Goal: Contribute content: Add original content to the website for others to see

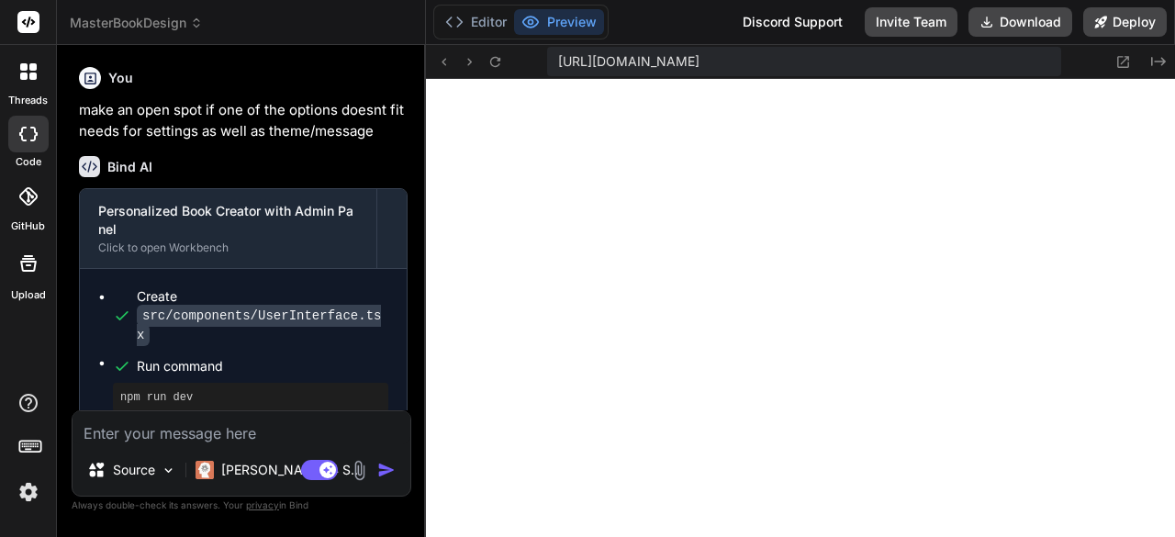
scroll to position [12286, 0]
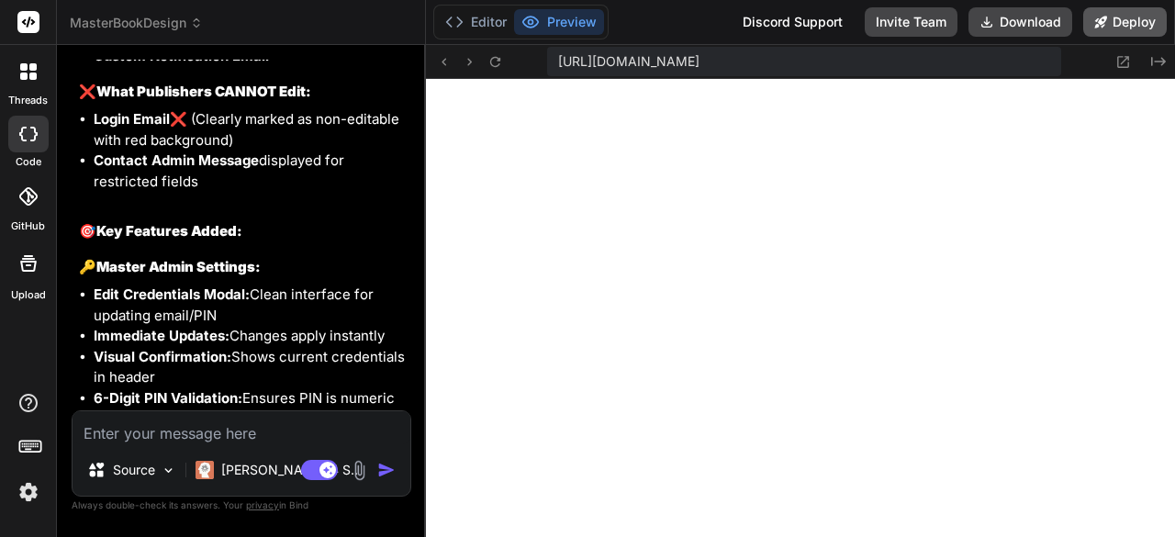
click at [1127, 22] on button "Deploy" at bounding box center [1125, 21] width 84 height 29
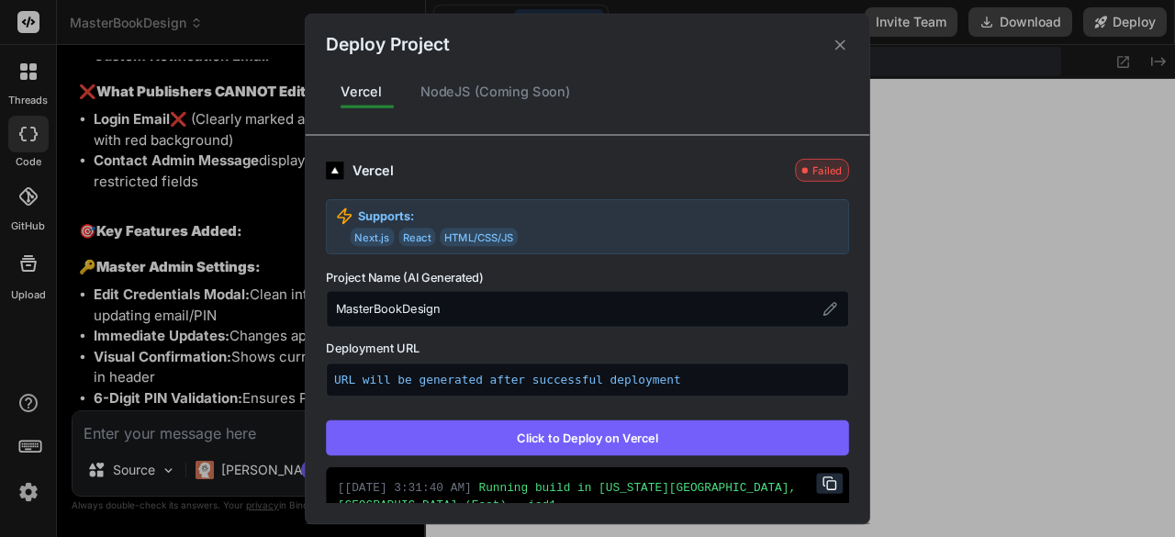
click at [330, 169] on img at bounding box center [334, 169] width 17 height 17
click at [472, 94] on div "NodeJS (Coming Soon)" at bounding box center [496, 92] width 180 height 39
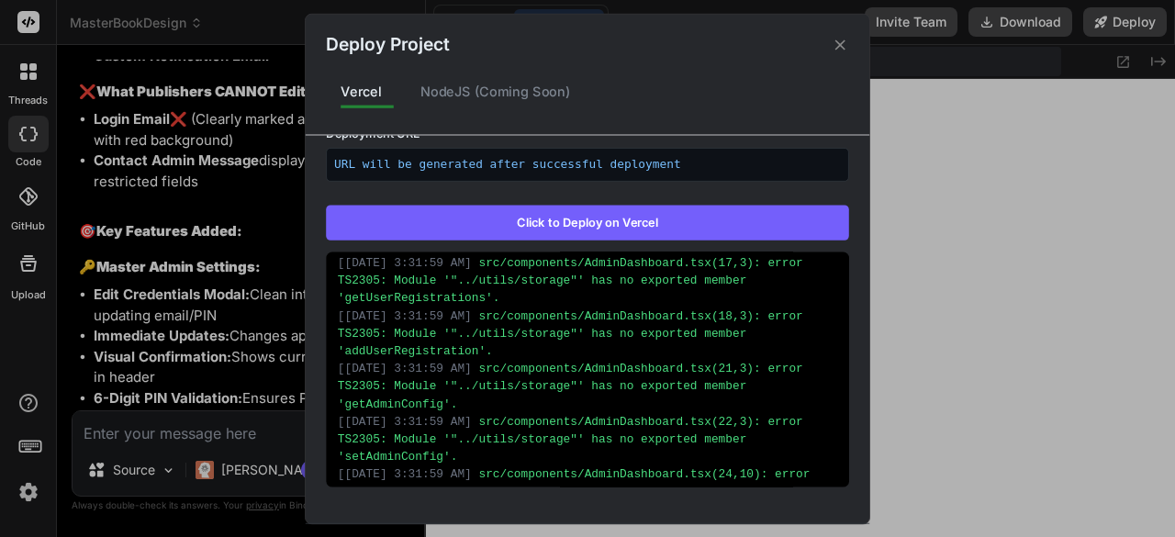
scroll to position [2203, 0]
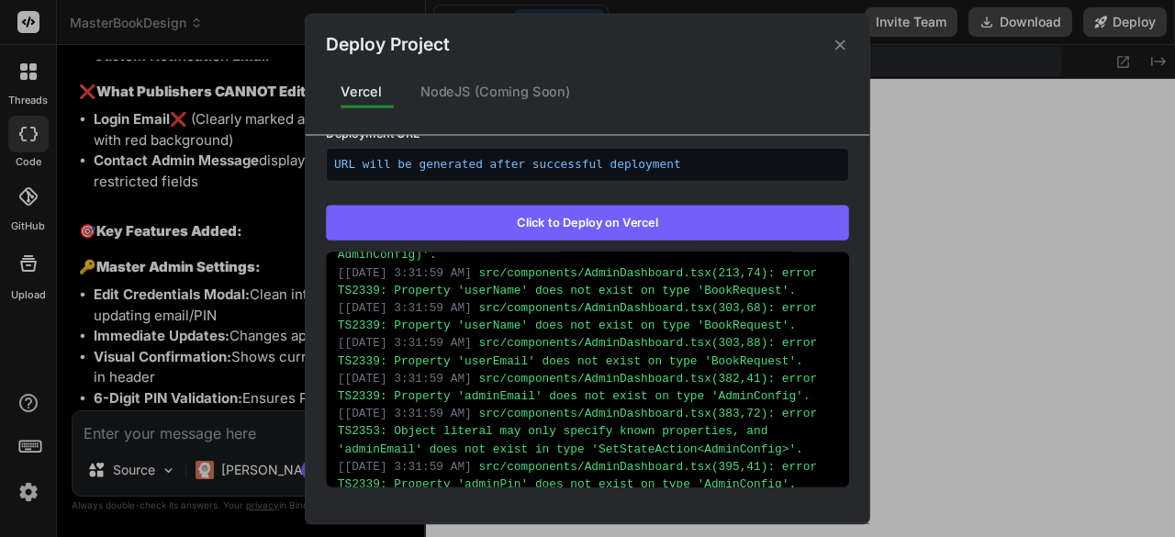
click at [600, 223] on button "Click to Deploy on Vercel" at bounding box center [587, 222] width 523 height 35
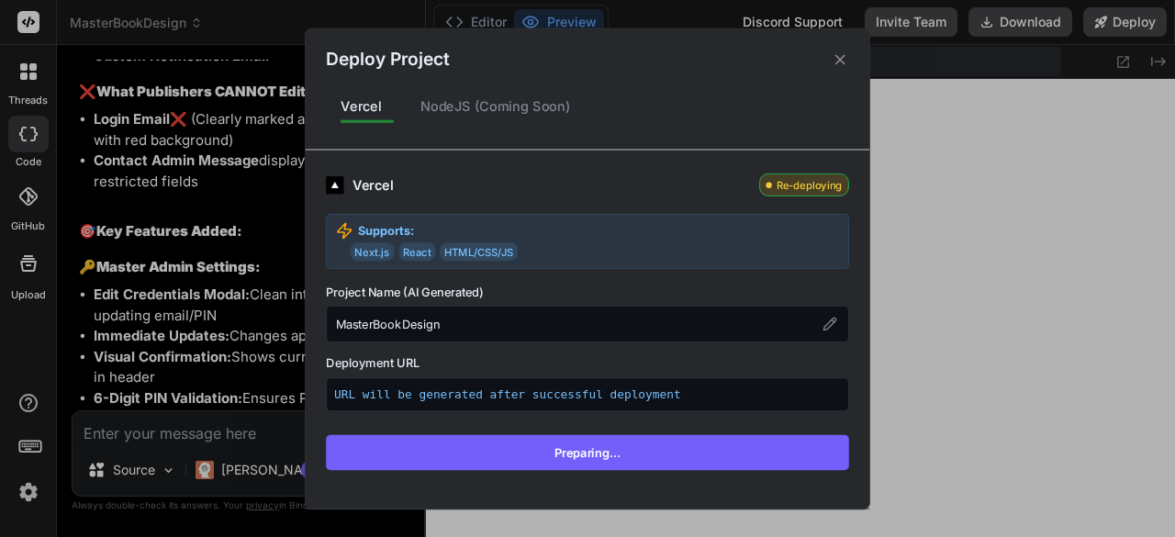
scroll to position [0, 0]
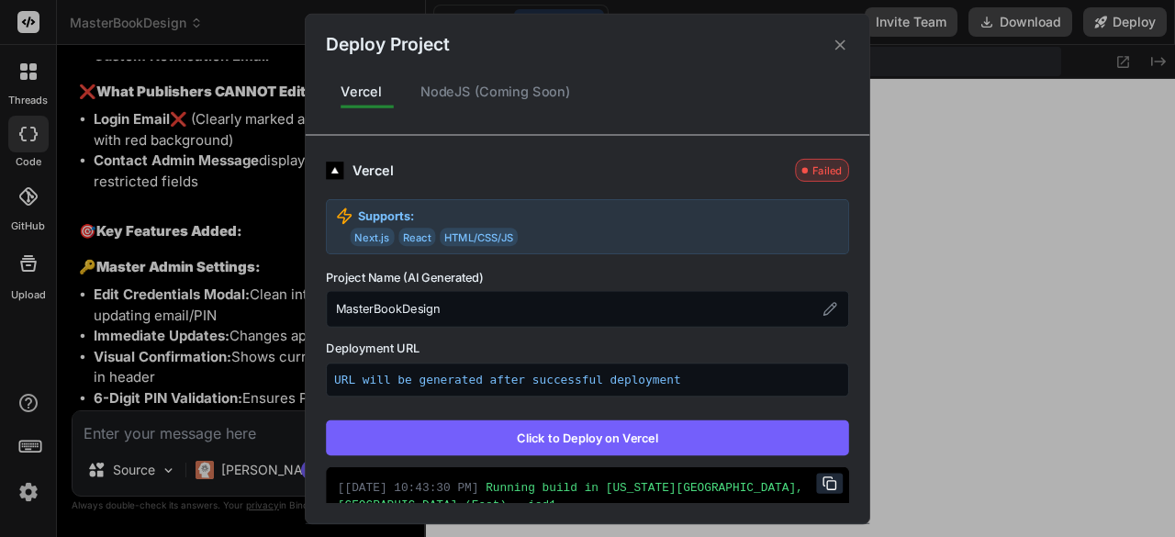
type textarea "x"
click at [833, 45] on icon at bounding box center [840, 44] width 17 height 17
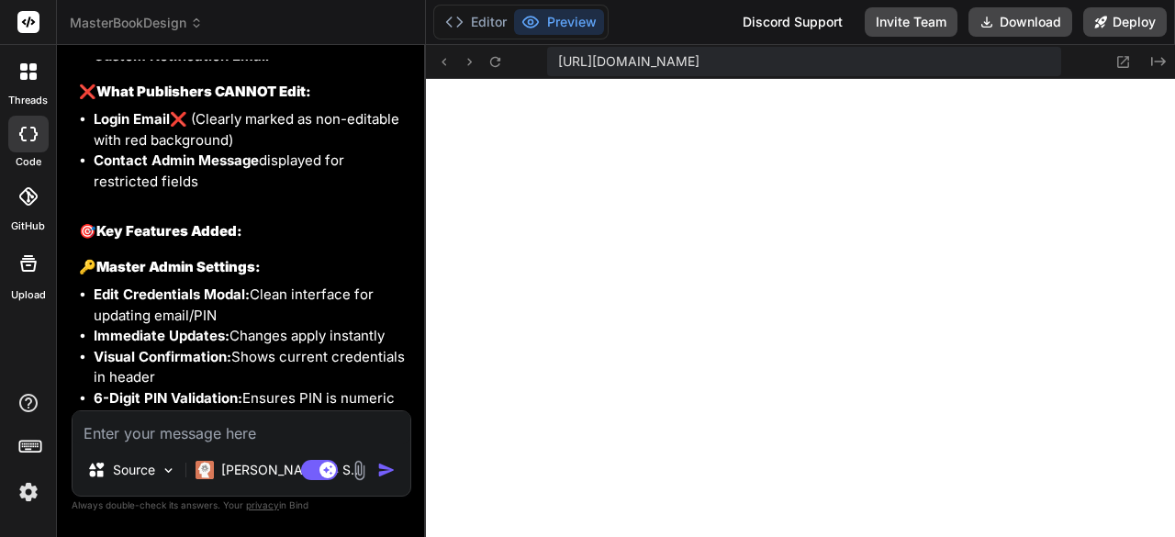
click at [215, 431] on textarea at bounding box center [242, 427] width 338 height 33
type textarea "p"
type textarea "x"
type textarea "pr"
type textarea "x"
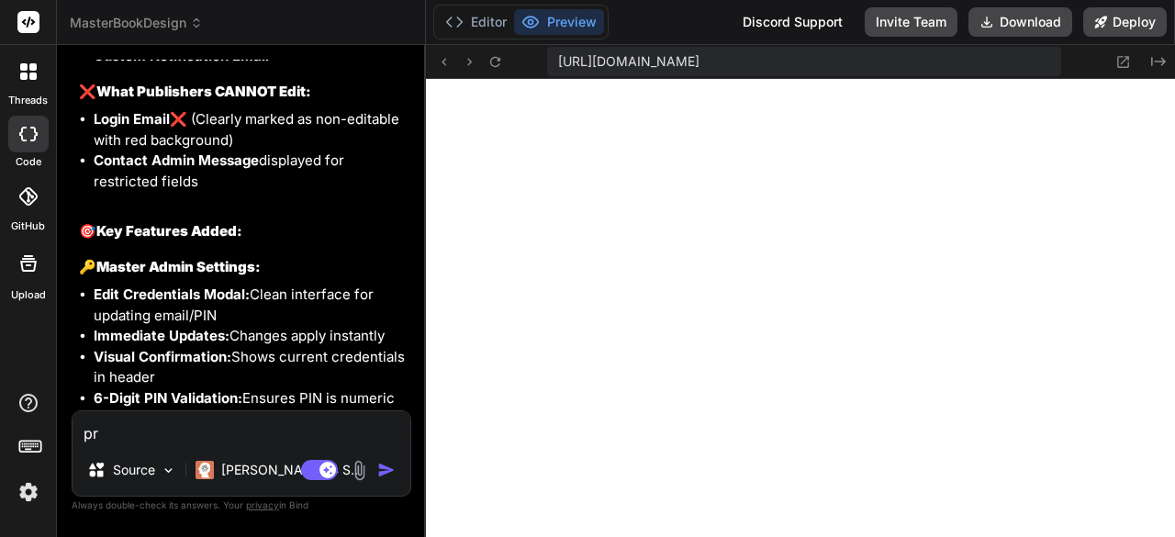
type textarea "pro"
type textarea "x"
type textarea "proj"
type textarea "x"
type textarea "proje"
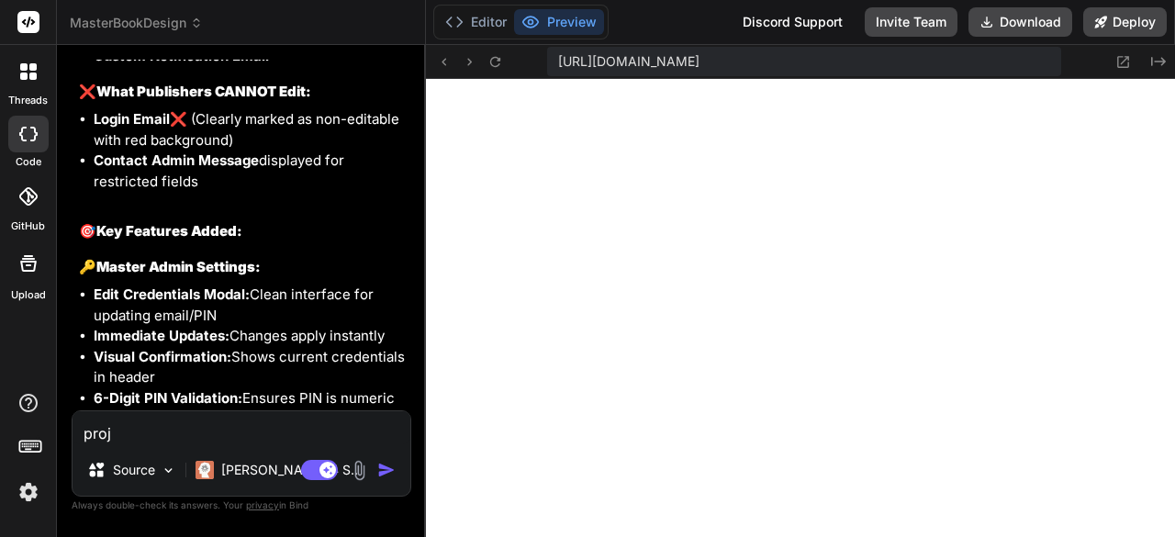
type textarea "x"
type textarea "projec"
type textarea "x"
type textarea "project"
type textarea "x"
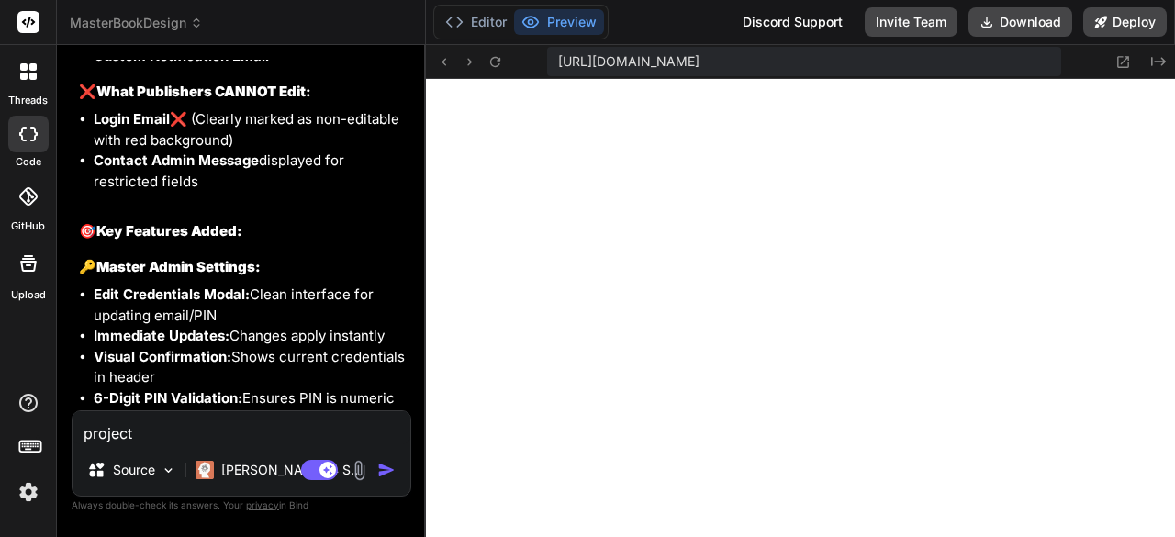
type textarea "project"
type textarea "x"
type textarea "project i"
type textarea "x"
type textarea "project is"
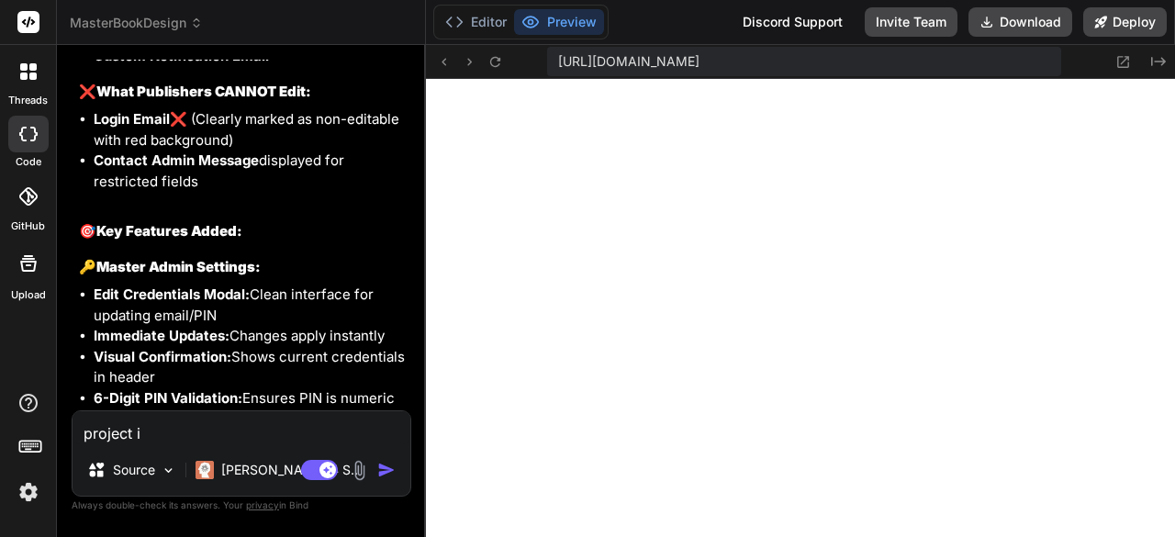
type textarea "x"
type textarea "project is"
type textarea "x"
type textarea "project is f"
type textarea "x"
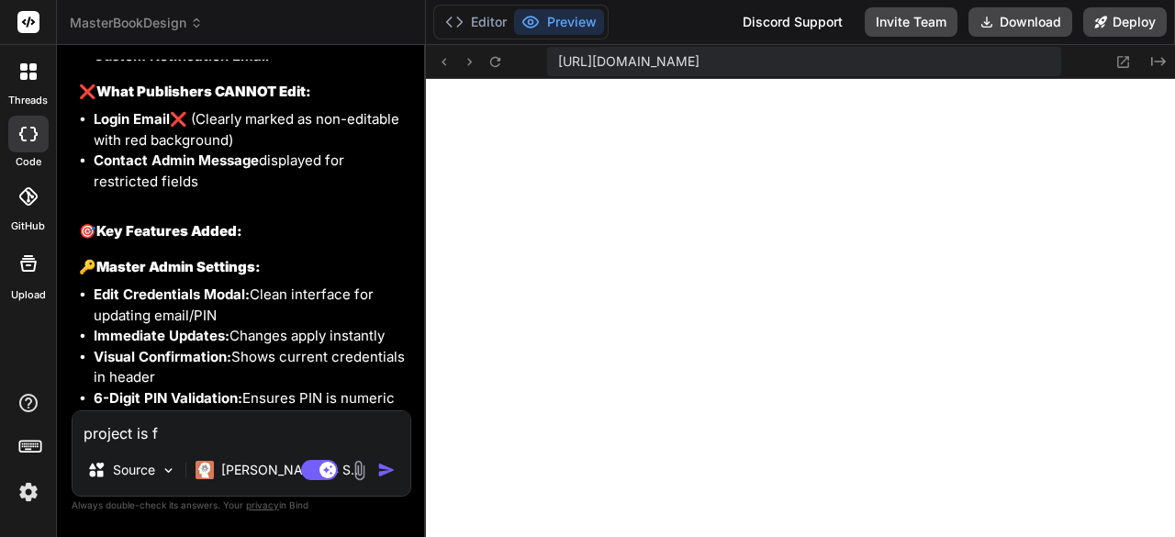
type textarea "project is fa"
type textarea "x"
type textarea "project is fai"
type textarea "x"
type textarea "project is fail"
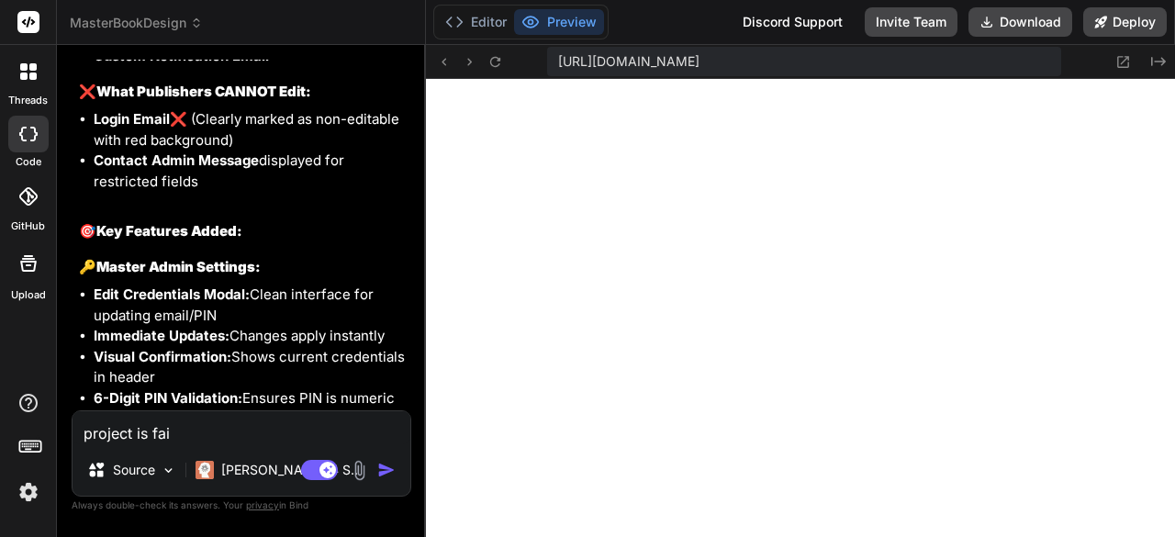
type textarea "x"
type textarea "project is faili"
type textarea "x"
type textarea "project is failin"
type textarea "x"
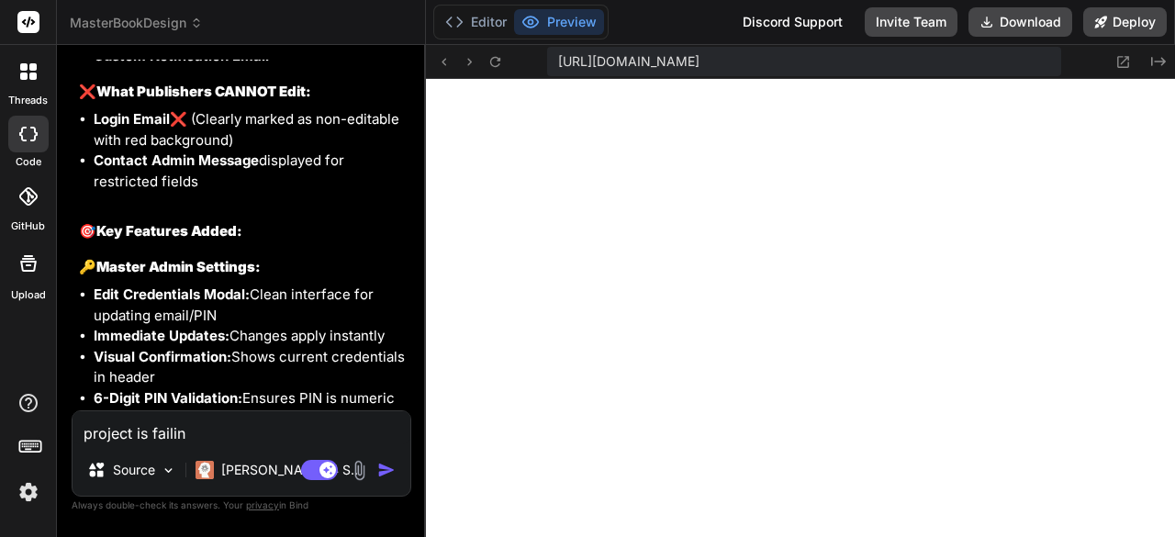
type textarea "project is failing"
type textarea "x"
type textarea "project is failing"
type textarea "x"
type textarea "project is failing t"
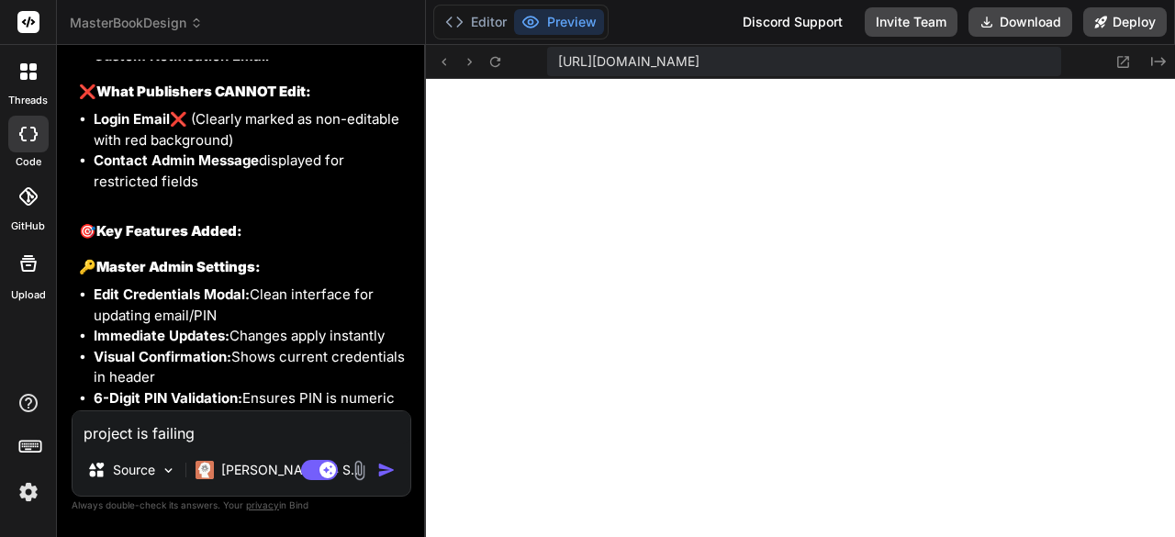
type textarea "x"
type textarea "project is failing to"
type textarea "x"
type textarea "project is failing to"
type textarea "x"
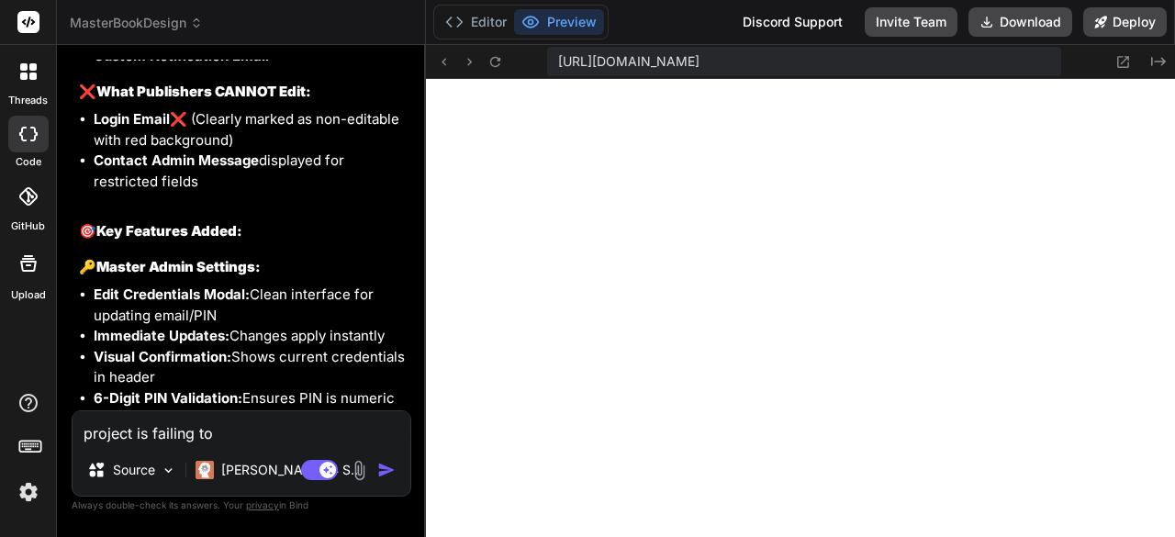
type textarea "project is failing to d"
type textarea "x"
type textarea "project is failing to de"
type textarea "x"
type textarea "project is failing to dep"
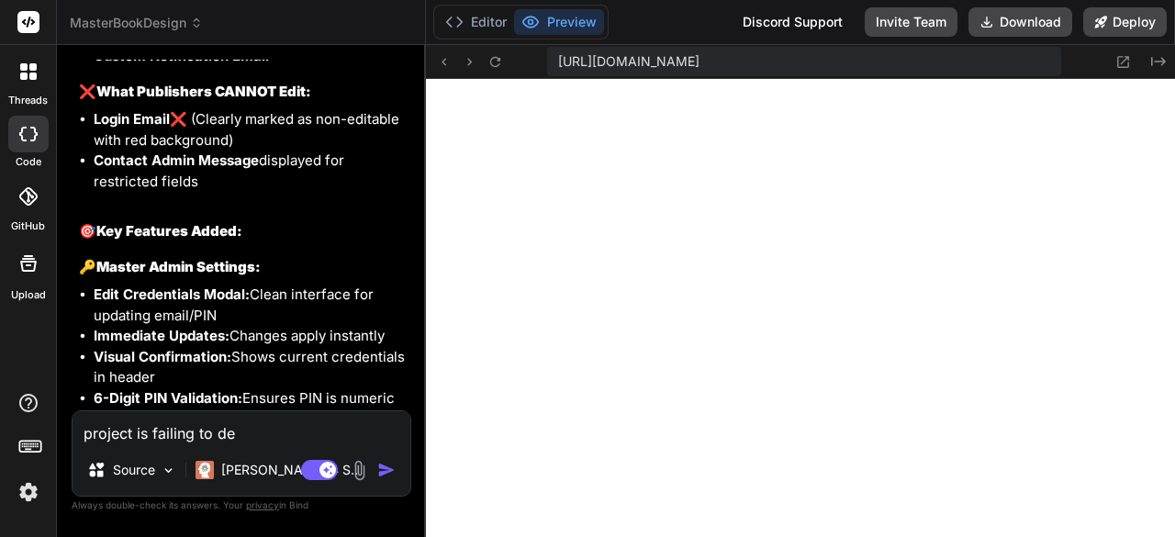
type textarea "x"
type textarea "project is failing to depl"
type textarea "x"
type textarea "project is failing to deplo"
type textarea "x"
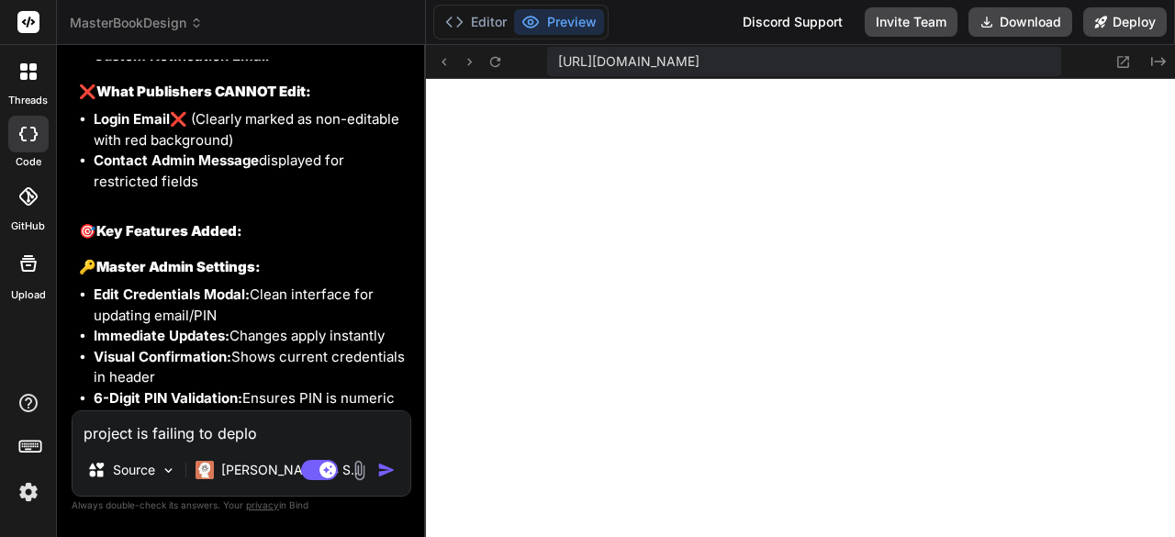
type textarea "project is failing to deploy"
type textarea "x"
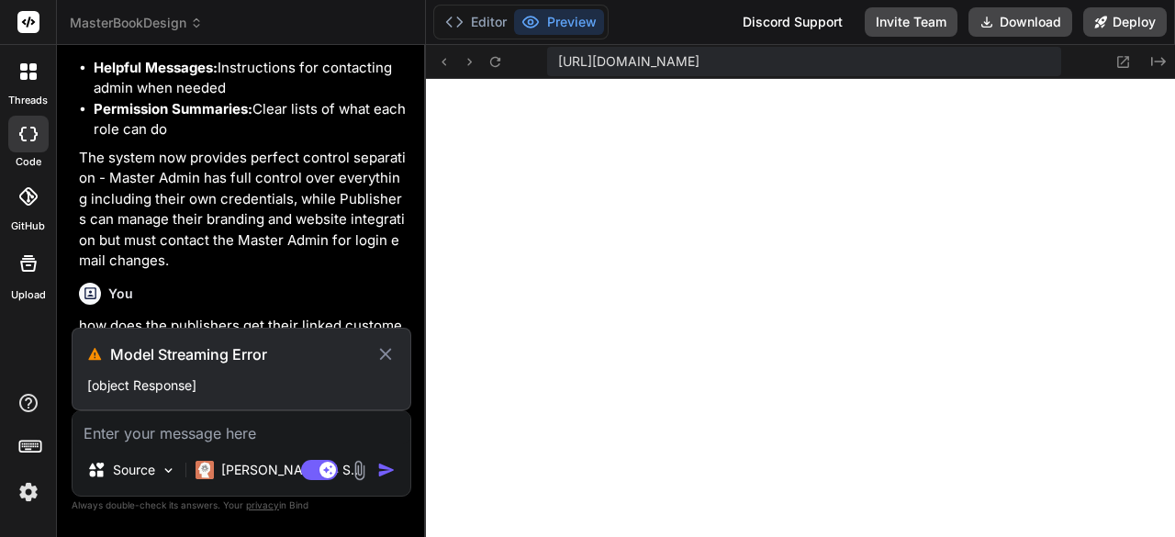
scroll to position [26998, 0]
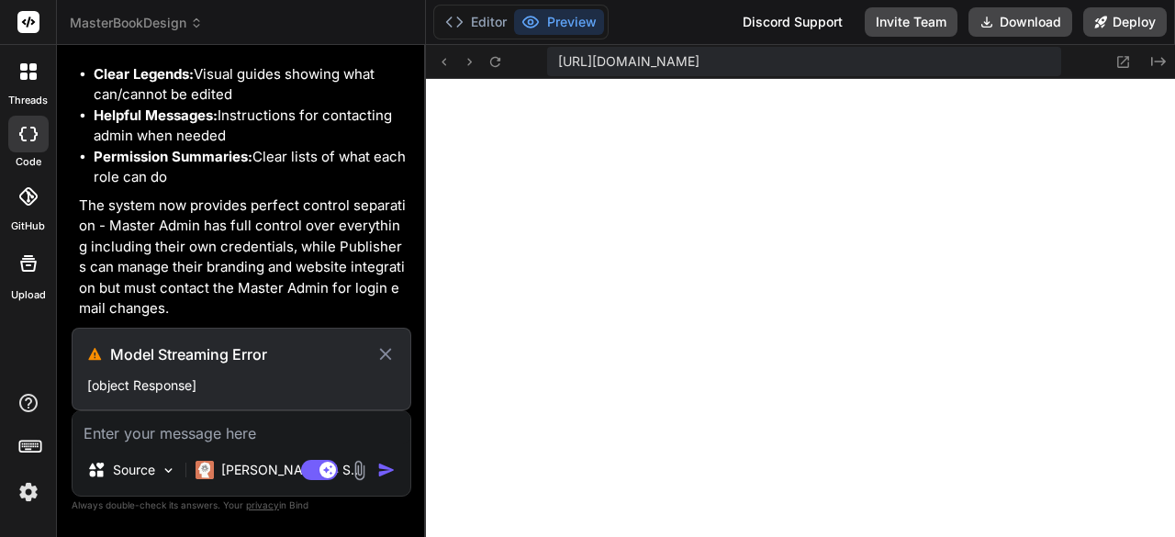
click at [380, 357] on icon at bounding box center [385, 354] width 20 height 22
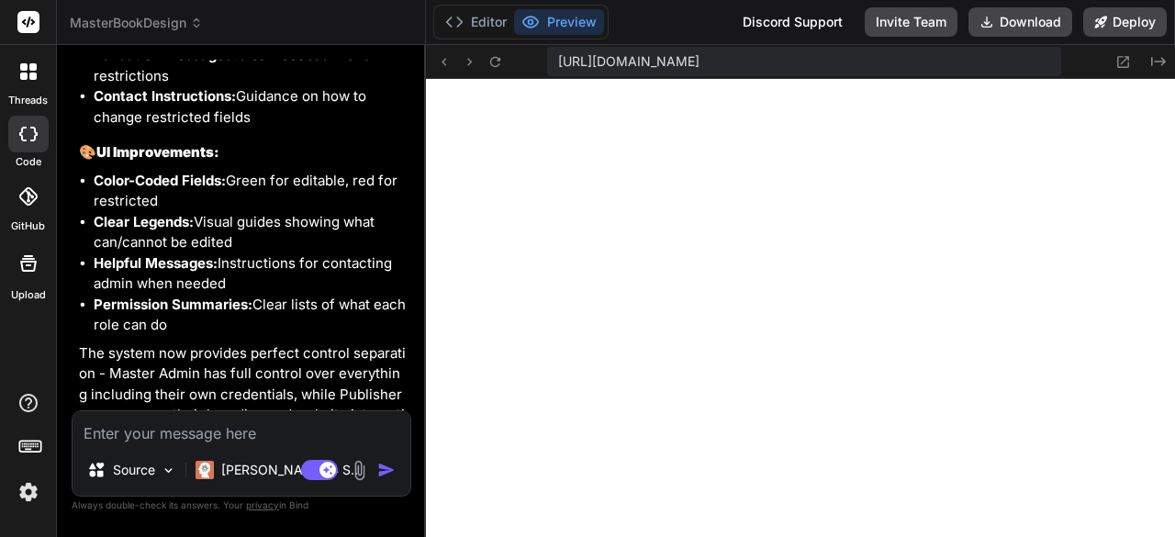
scroll to position [26916, 0]
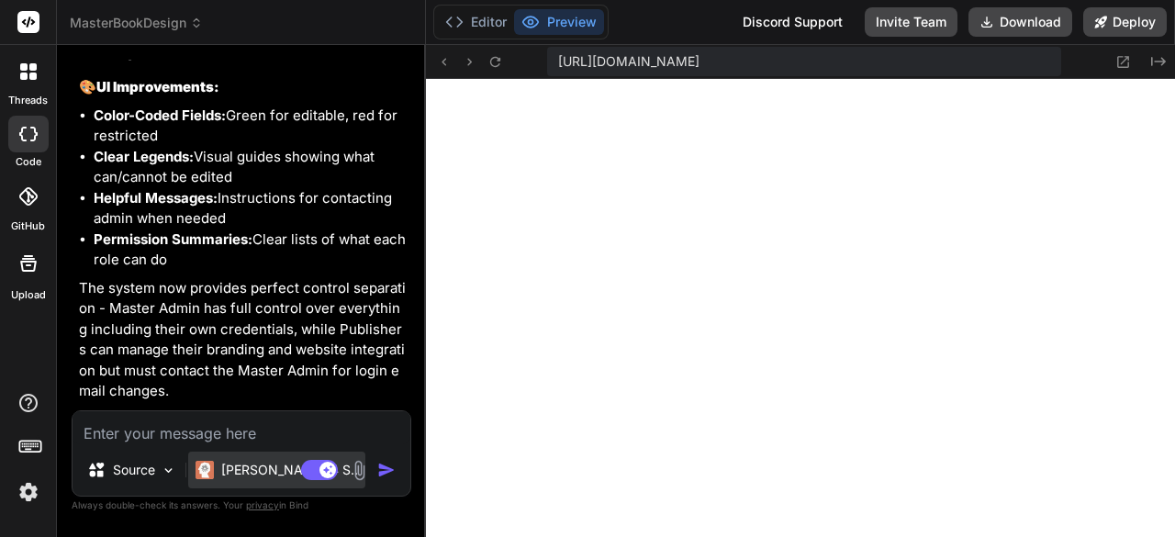
click at [233, 471] on p "[PERSON_NAME] 4 S.." at bounding box center [289, 470] width 137 height 18
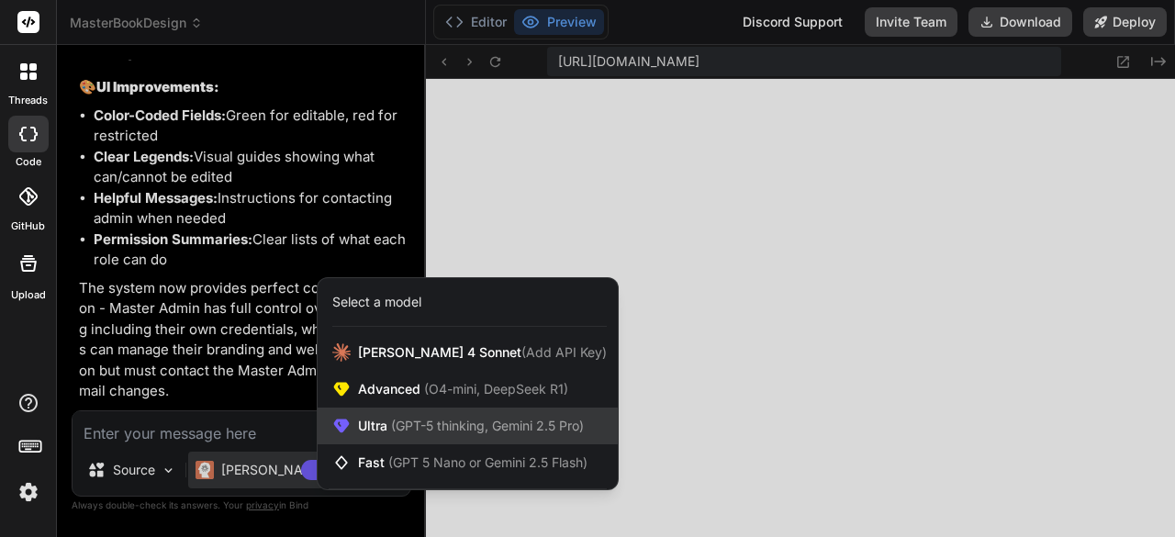
click at [395, 422] on span "(GPT-5 thinking, Gemini 2.5 Pro)" at bounding box center [485, 426] width 196 height 16
type textarea "x"
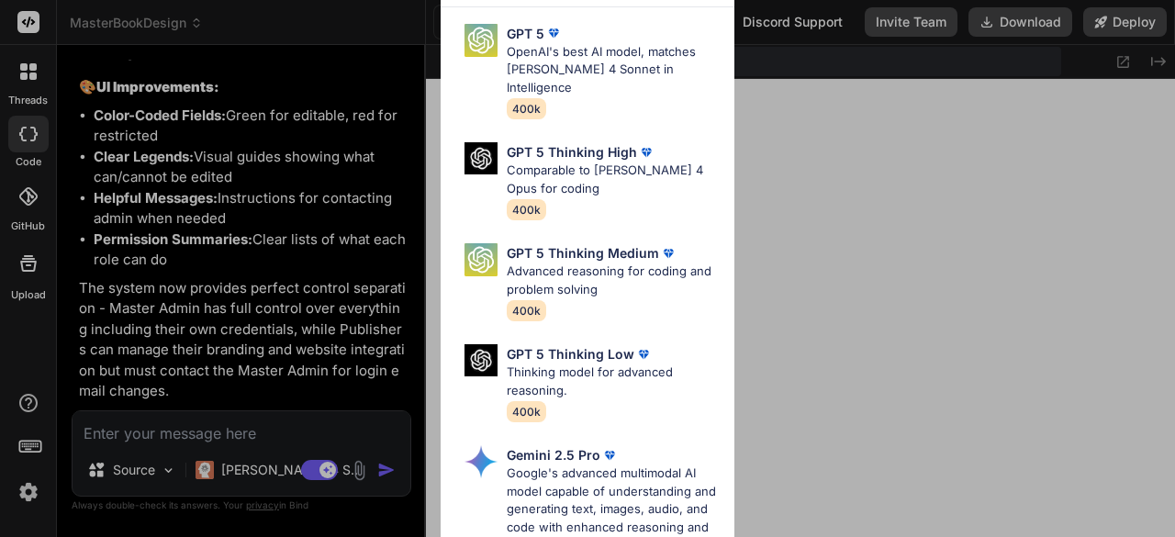
click at [380, 376] on div "Ultra Models GPT 5 OpenAI's best AI model, matches [PERSON_NAME] 4 Sonnet in In…" at bounding box center [587, 268] width 1175 height 537
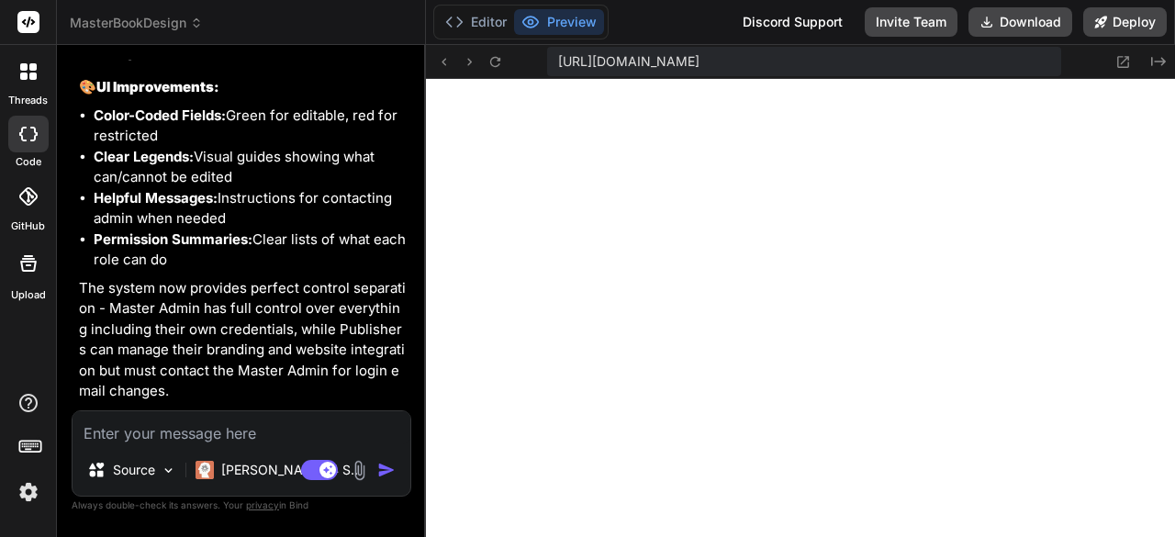
click at [379, 464] on img "button" at bounding box center [386, 470] width 18 height 18
click at [323, 433] on textarea at bounding box center [242, 427] width 338 height 33
type textarea "c"
type textarea "x"
type textarea "ca"
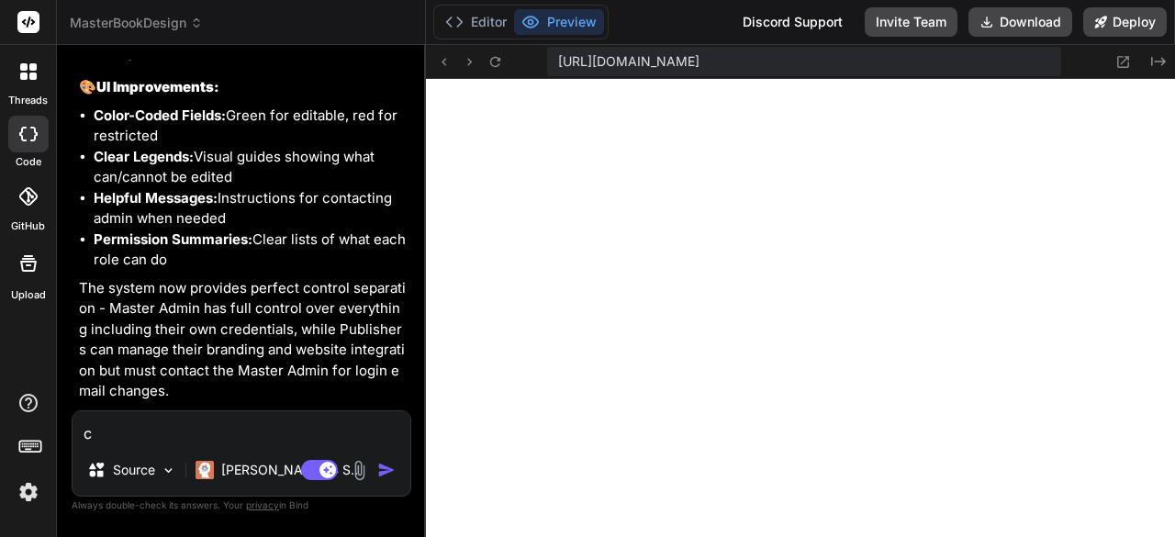
type textarea "x"
type textarea "can"
type textarea "x"
type textarea "can"
type textarea "x"
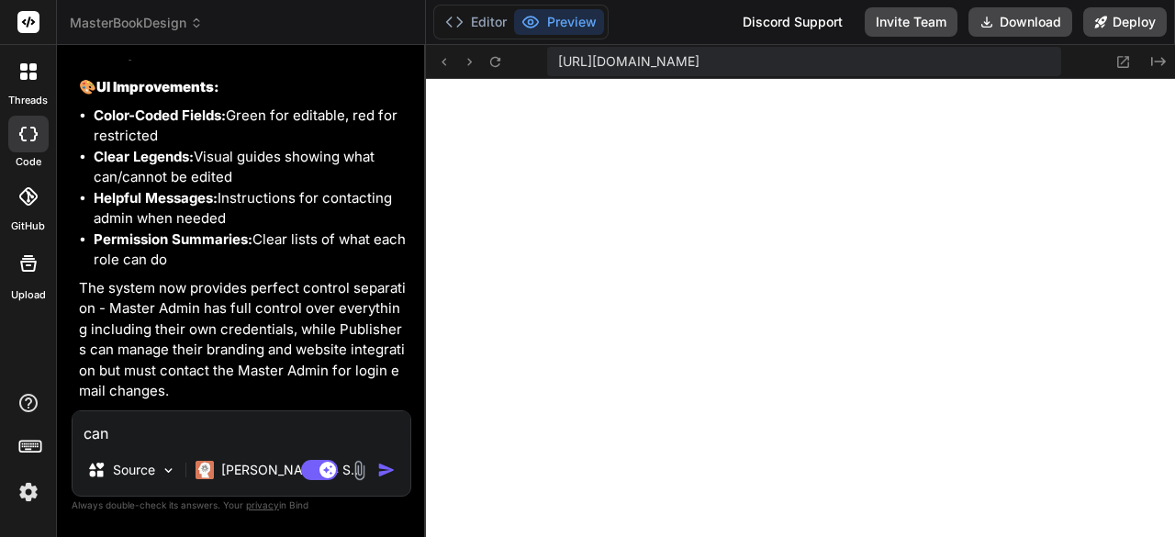
type textarea "can n"
type textarea "x"
type textarea "can no"
type textarea "x"
type textarea "can not"
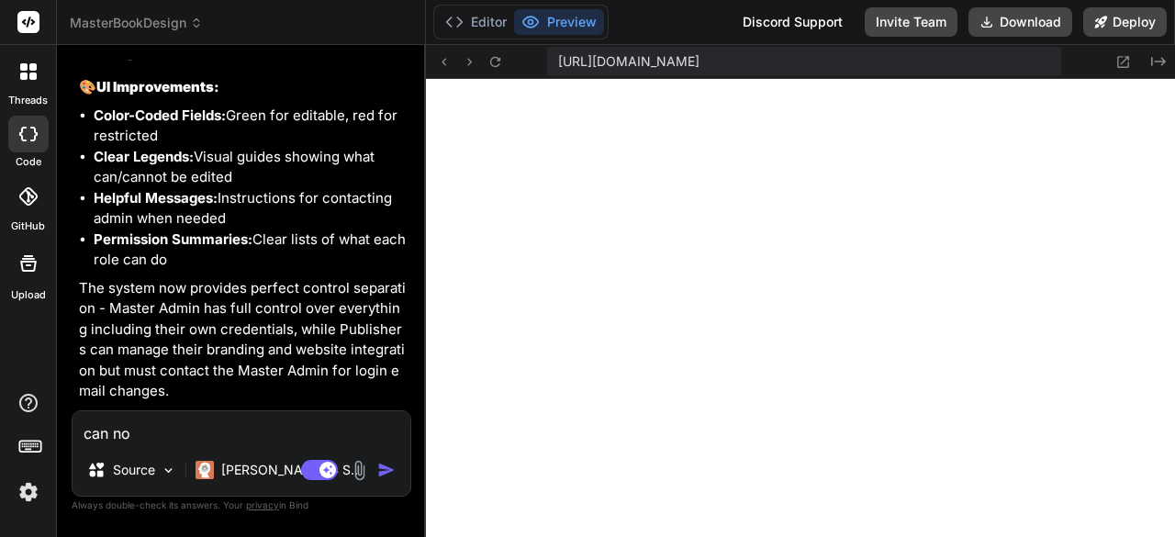
type textarea "x"
type textarea "can not"
type textarea "x"
type textarea "can not d"
type textarea "x"
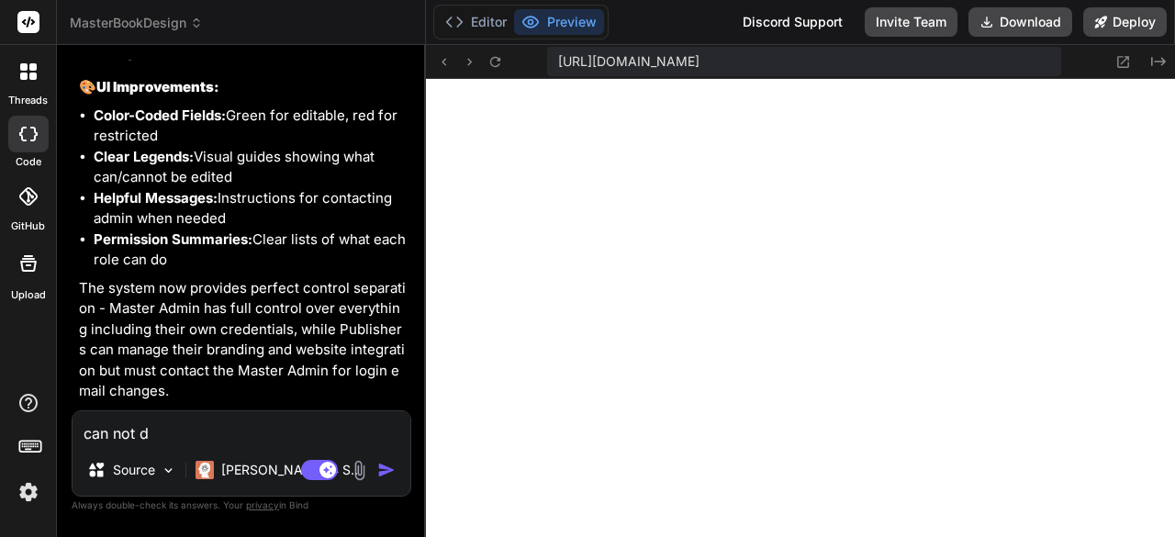
type textarea "can not de"
type textarea "x"
type textarea "can not dep"
type textarea "x"
type textarea "can not depl"
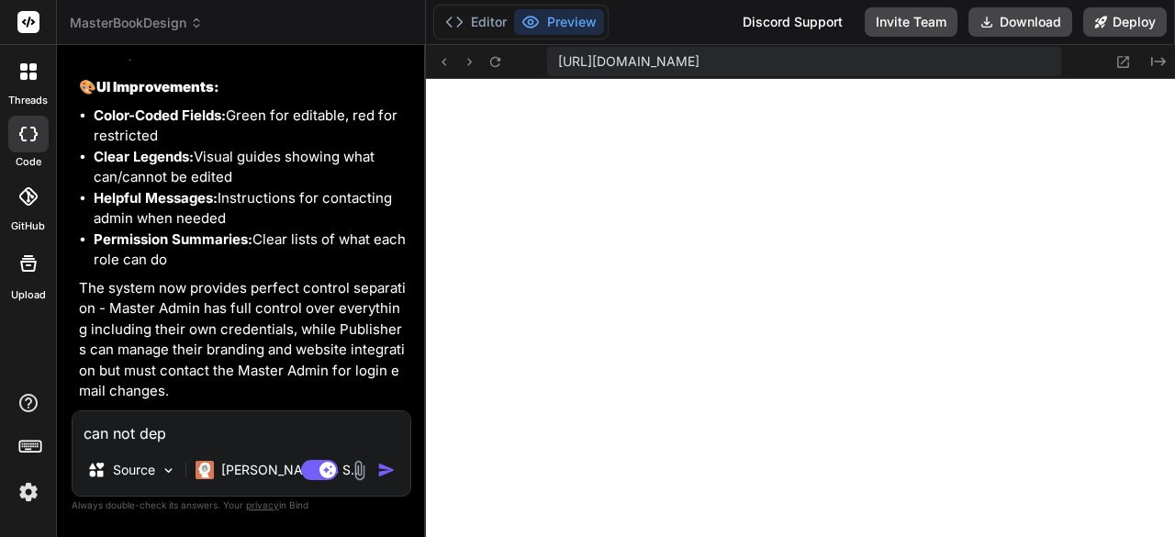
type textarea "x"
type textarea "can not deplo"
type textarea "x"
type textarea "can not deploy"
type textarea "x"
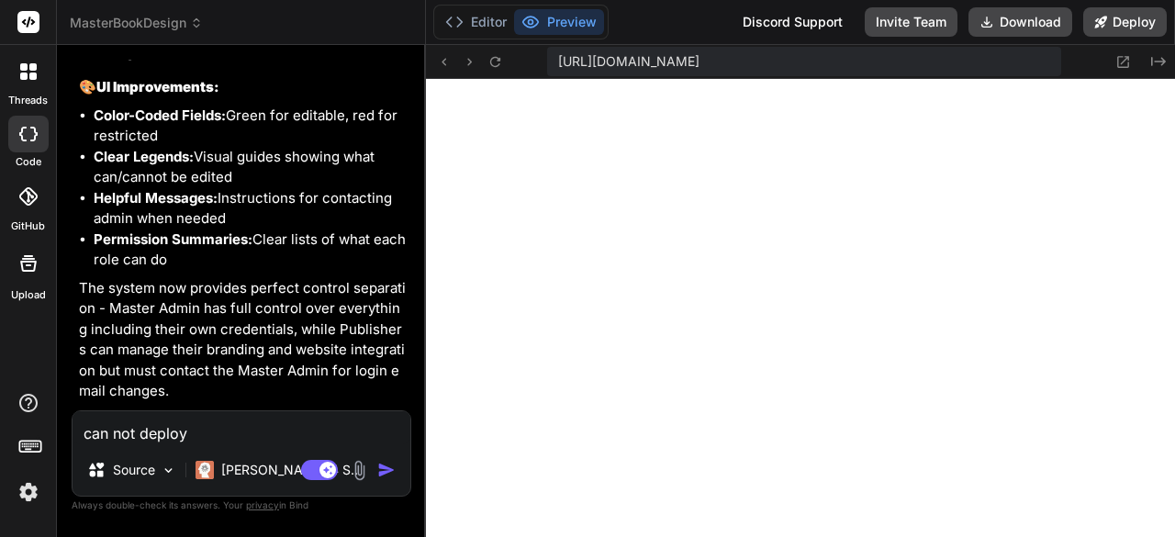
type textarea "can not deploy"
type textarea "x"
type textarea "can not deploy -"
type textarea "x"
type textarea "can not deploy -"
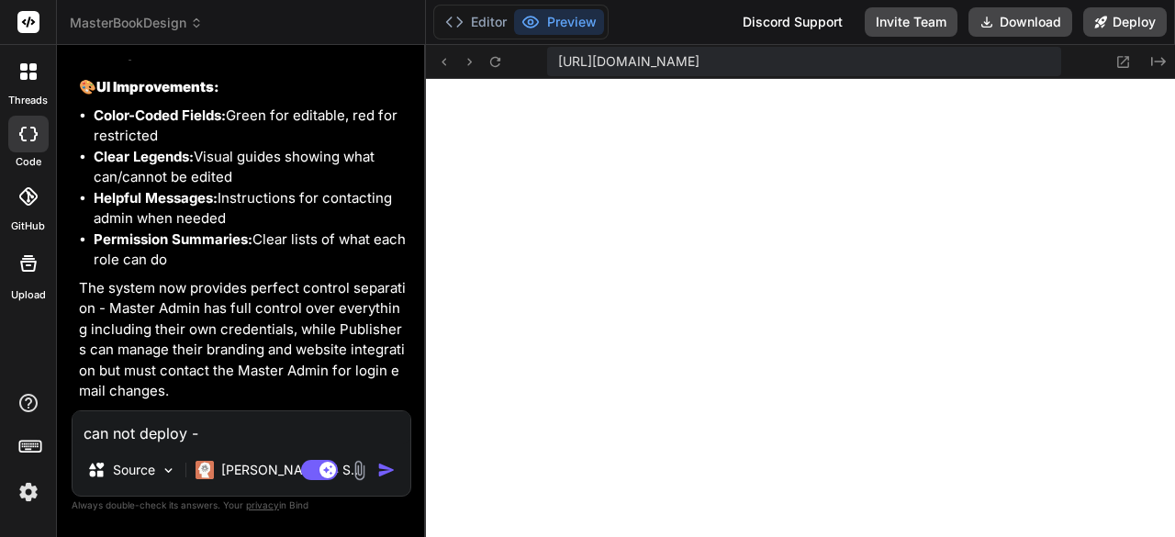
type textarea "x"
type textarea "can not deploy - p"
type textarea "x"
type textarea "can not deploy - pl"
type textarea "x"
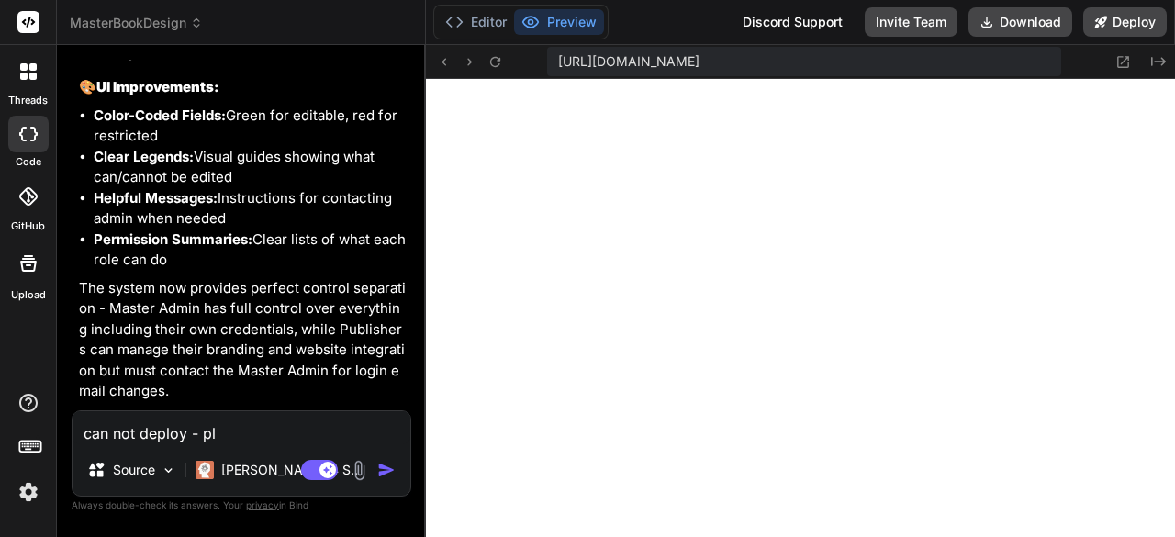
type textarea "can not deploy - ple"
type textarea "x"
type textarea "can not deploy - plea"
type textarea "x"
type textarea "can not deploy - pleas"
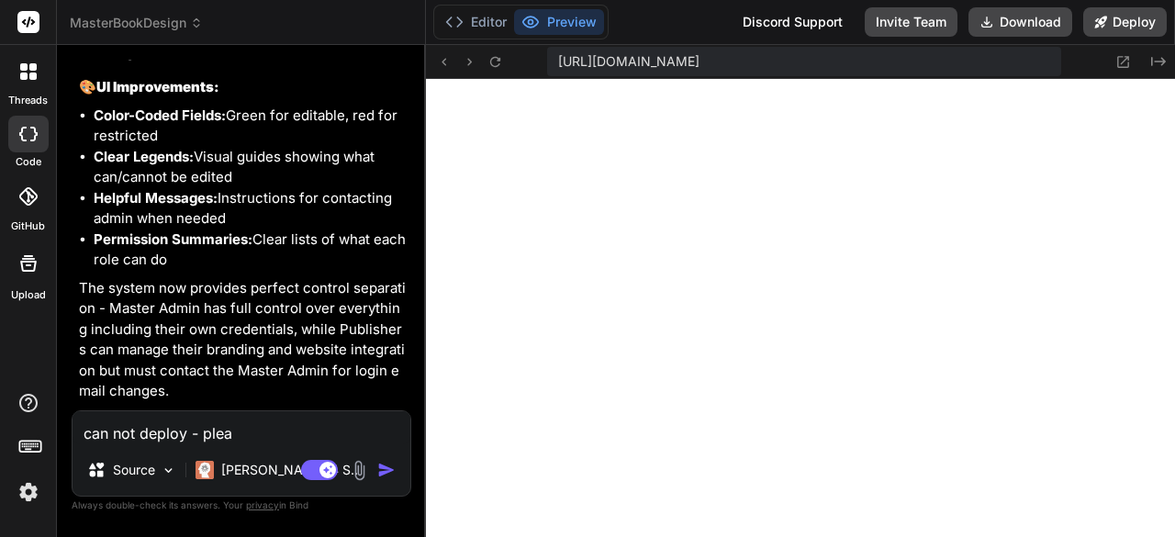
type textarea "x"
type textarea "can not deploy - please"
type textarea "x"
type textarea "can not deploy - please"
type textarea "x"
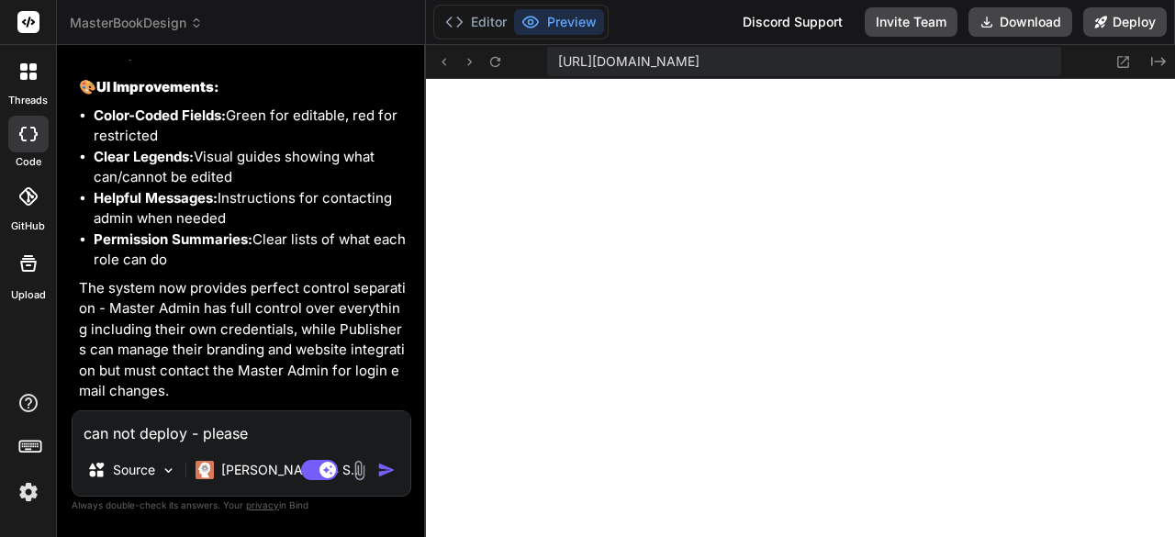
type textarea "can not deploy - please r"
type textarea "x"
type textarea "can not deploy - please re"
type textarea "x"
type textarea "can not deploy - please rep"
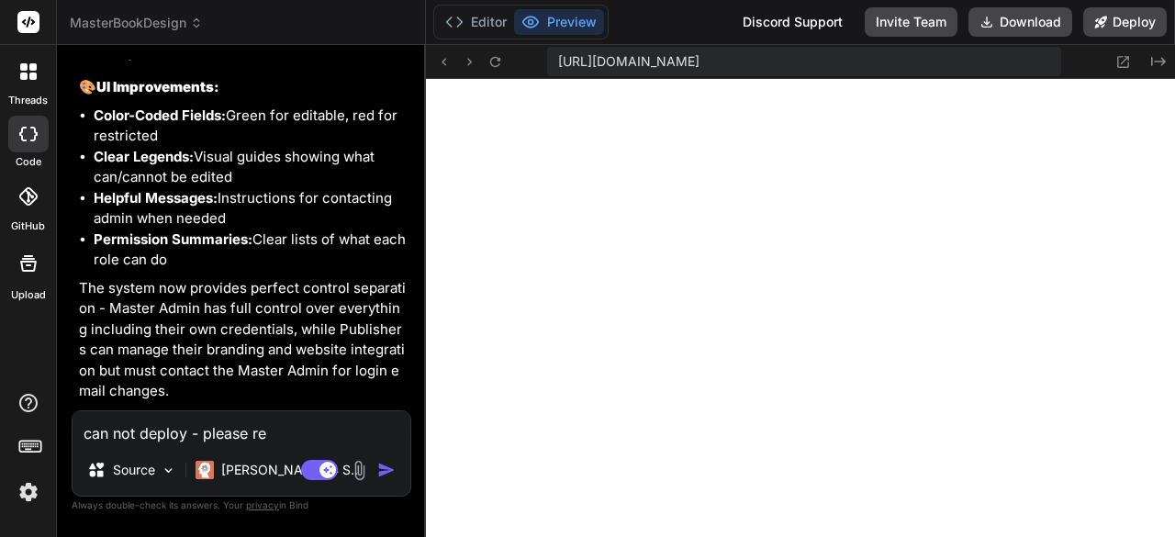
type textarea "x"
type textarea "can not deploy - please repa"
type textarea "x"
type textarea "can not deploy - please repai"
type textarea "x"
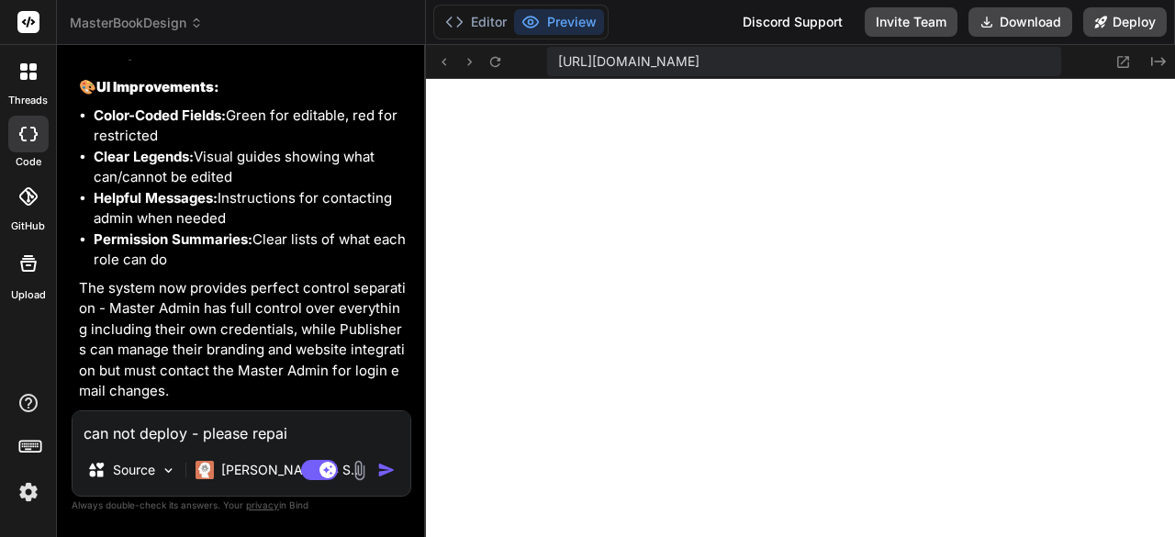
type textarea "can not deploy - please repair"
type textarea "x"
type textarea "can not deploy - please repair"
click at [383, 472] on img "button" at bounding box center [386, 470] width 18 height 18
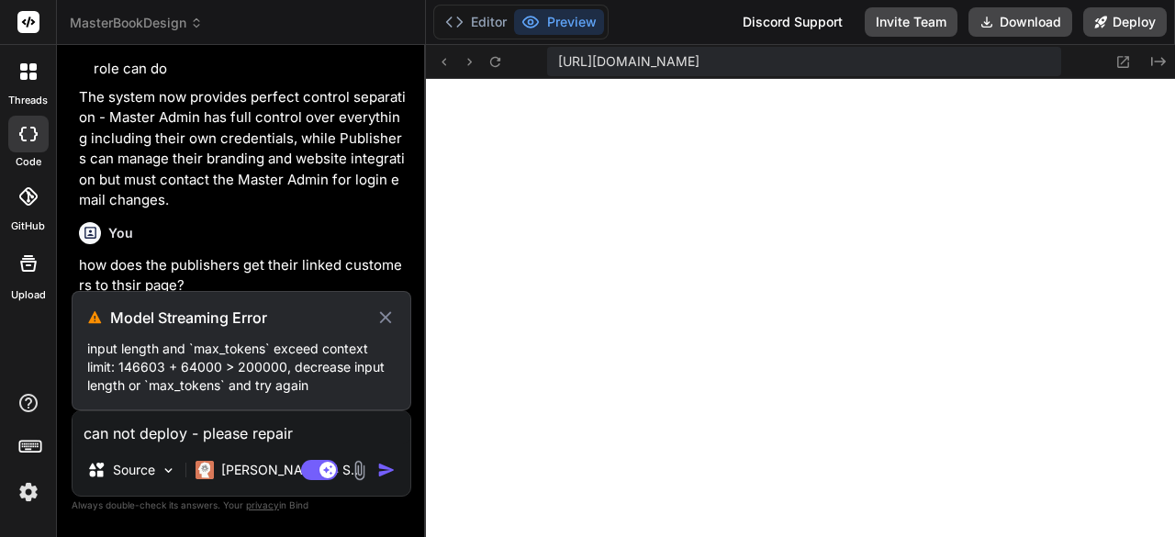
scroll to position [27095, 0]
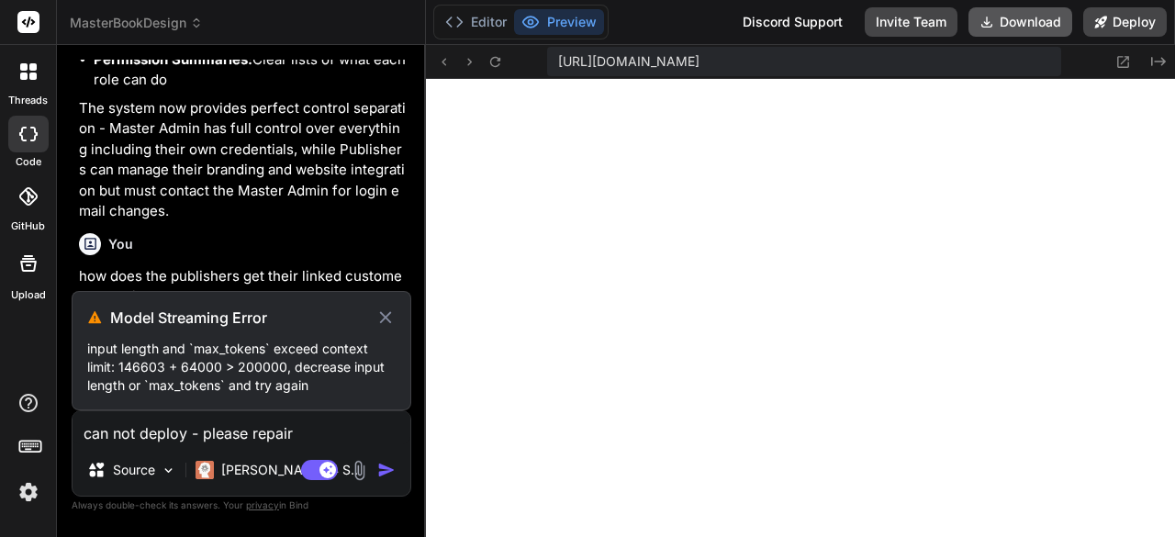
click at [1023, 27] on button "Download" at bounding box center [1020, 21] width 104 height 29
click at [30, 206] on div at bounding box center [28, 196] width 40 height 40
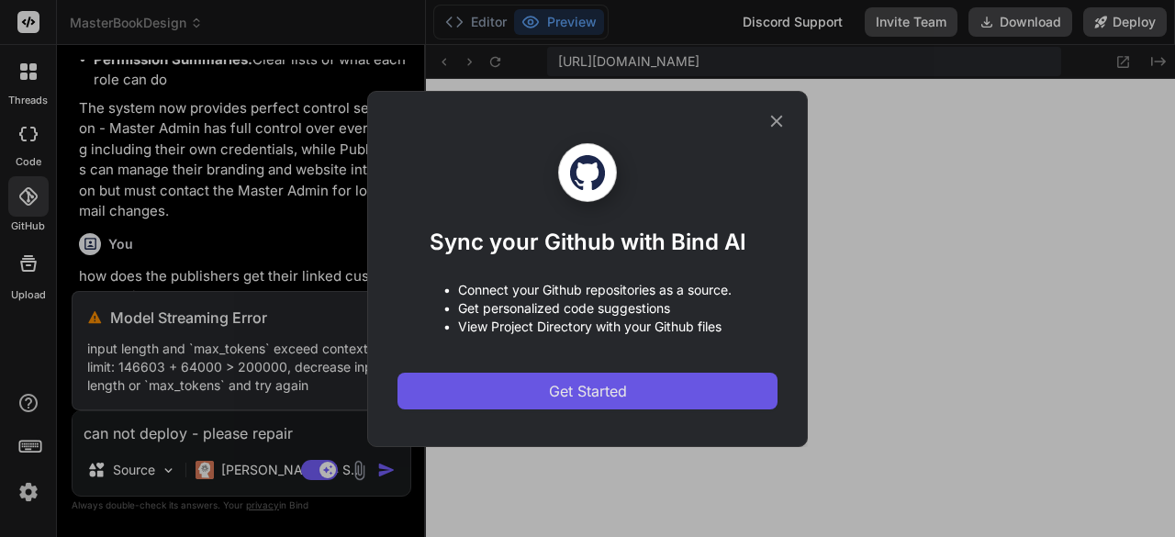
click at [528, 387] on button "Get Started" at bounding box center [587, 391] width 380 height 37
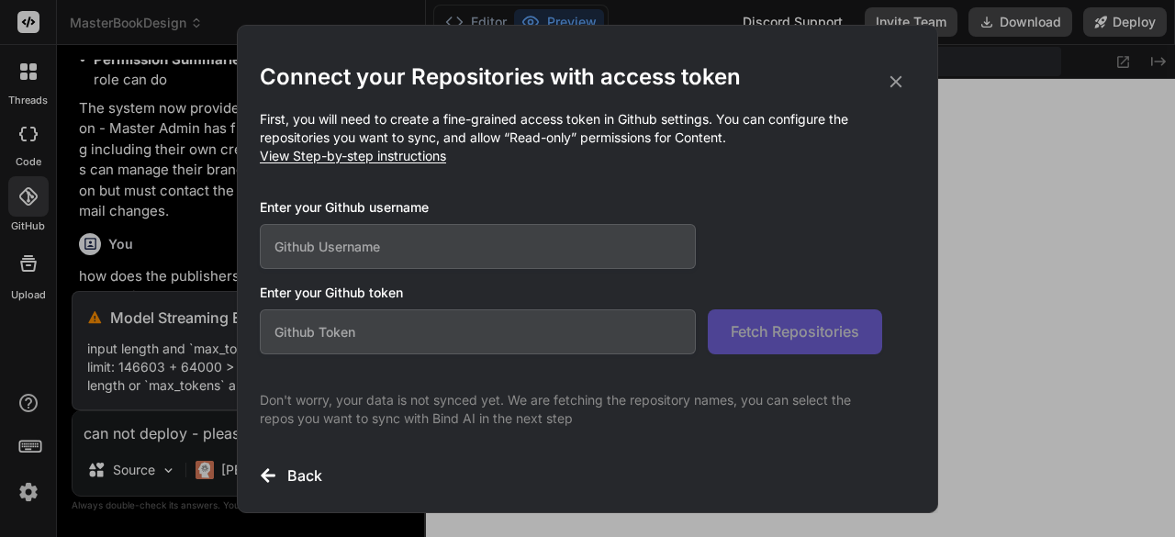
click at [898, 81] on icon at bounding box center [896, 82] width 20 height 20
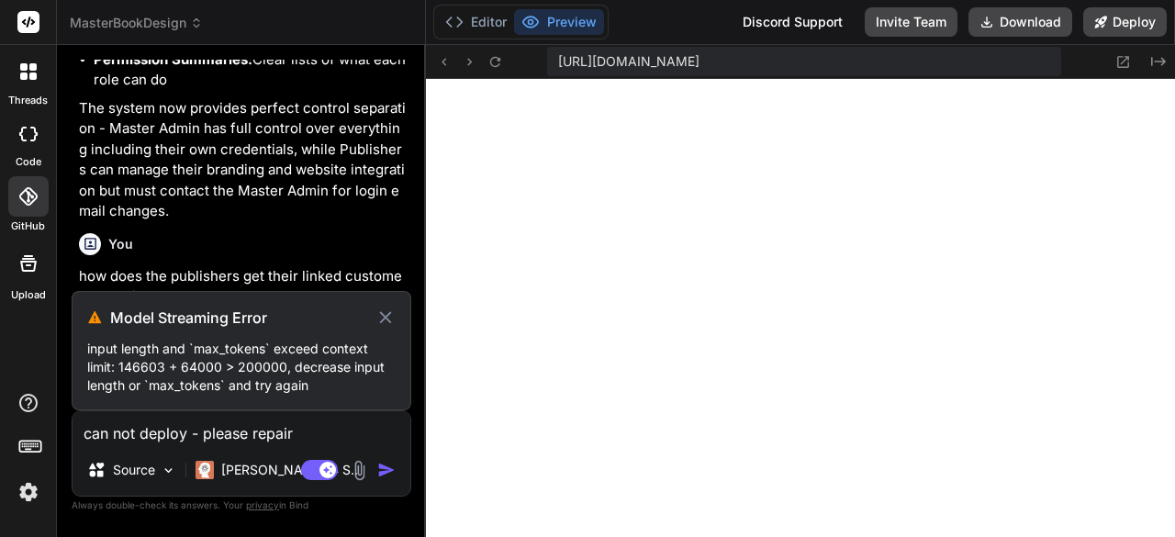
click at [37, 263] on icon at bounding box center [28, 263] width 22 height 22
type textarea "x"
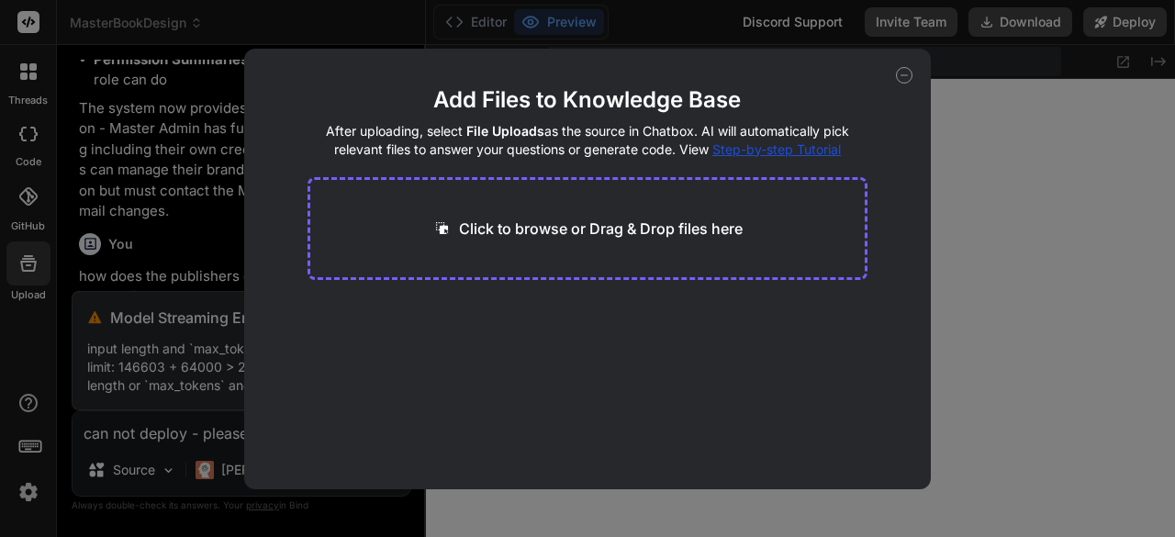
click at [638, 229] on p "Click to browse or Drag & Drop files here" at bounding box center [601, 229] width 284 height 22
type input "C:\fakepath\Book Design.jsx"
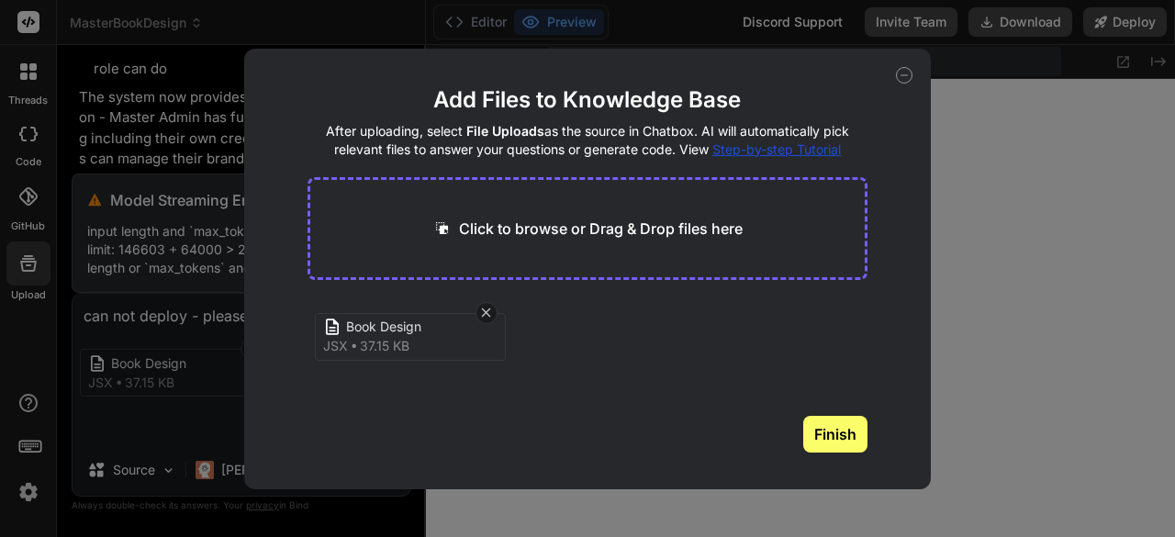
click at [822, 434] on button "Finish" at bounding box center [835, 434] width 64 height 37
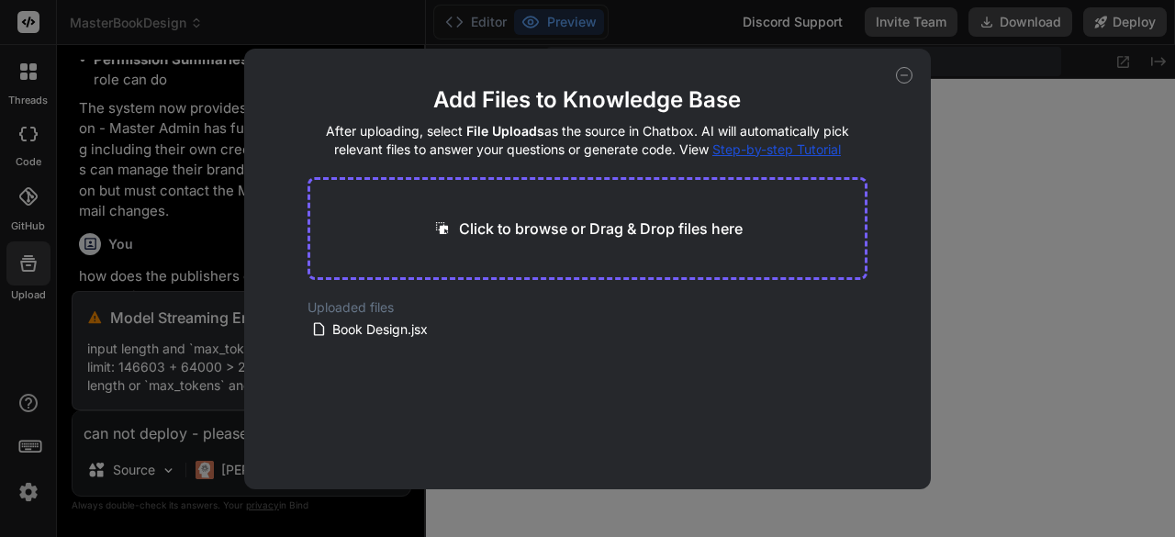
click at [142, 442] on div "Add Files to Knowledge Base After uploading, select File Uploads as the source …" at bounding box center [587, 268] width 1175 height 537
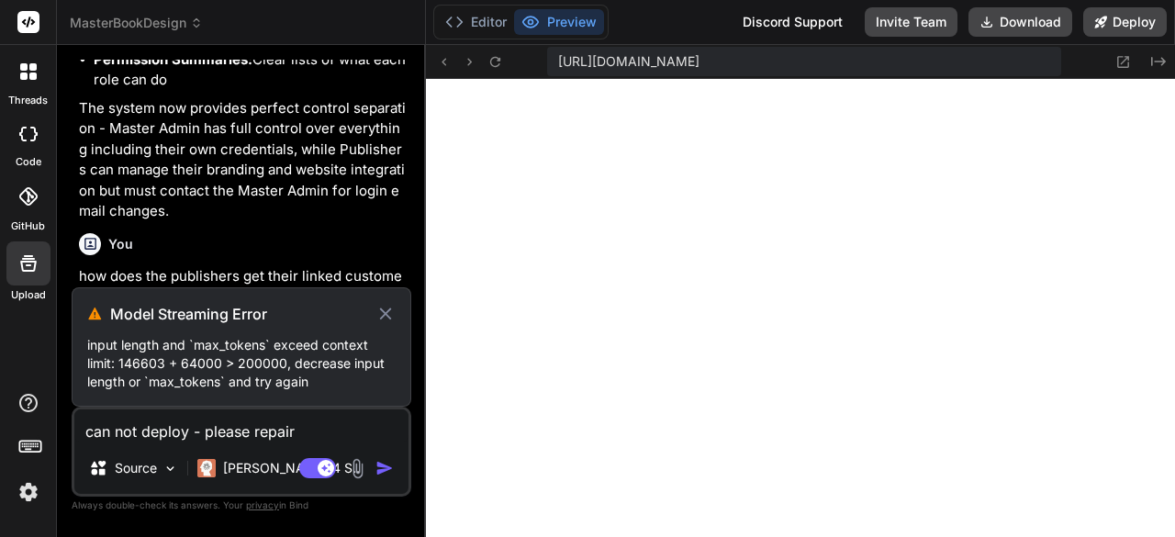
scroll to position [27099, 0]
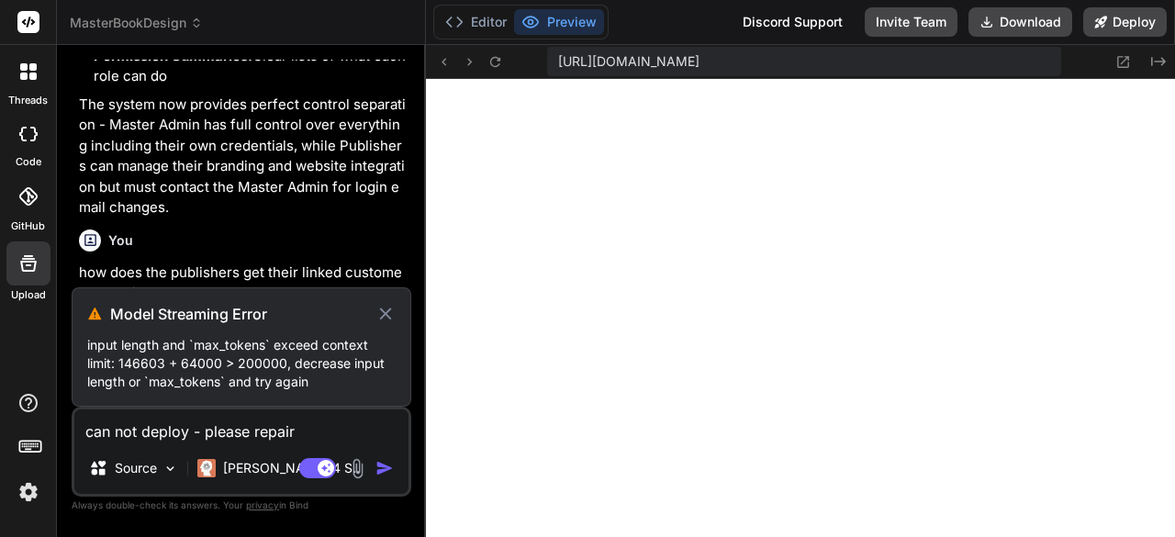
click at [384, 312] on icon at bounding box center [385, 314] width 20 height 22
type textarea "x"
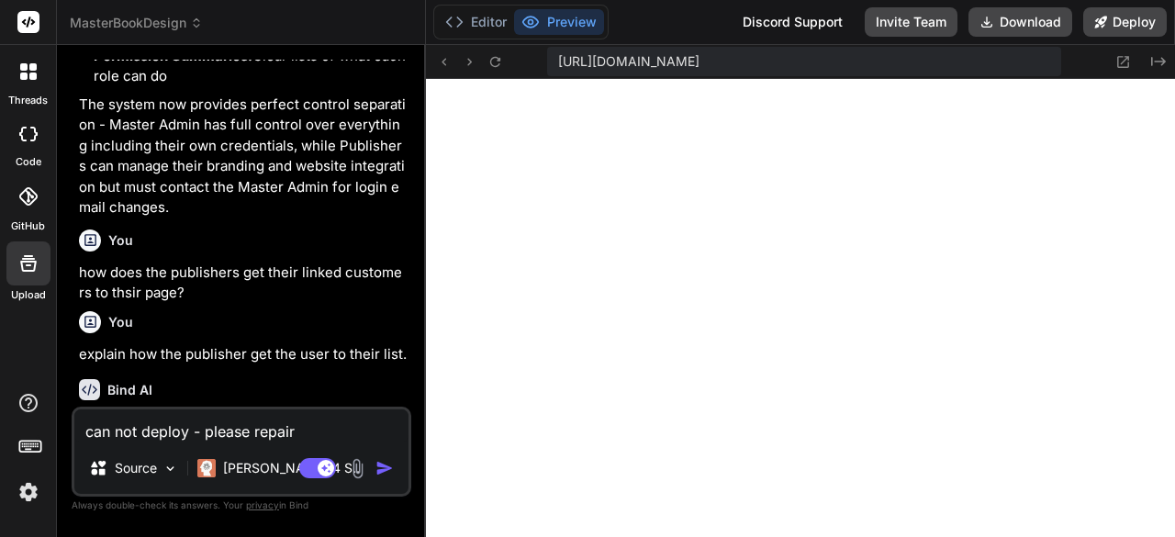
scroll to position [26981, 0]
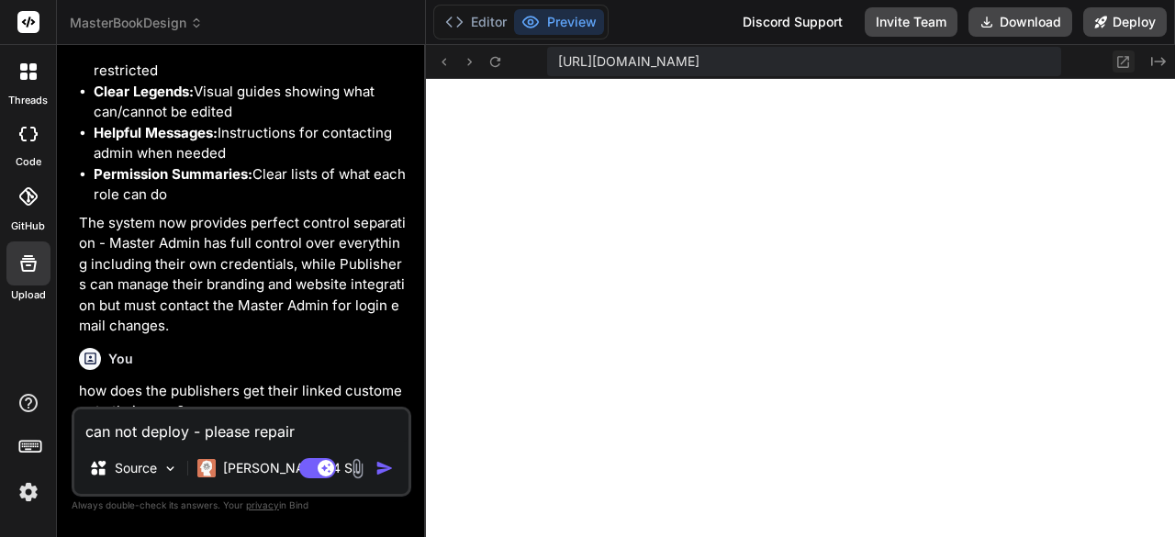
click at [1127, 60] on icon at bounding box center [1123, 62] width 16 height 16
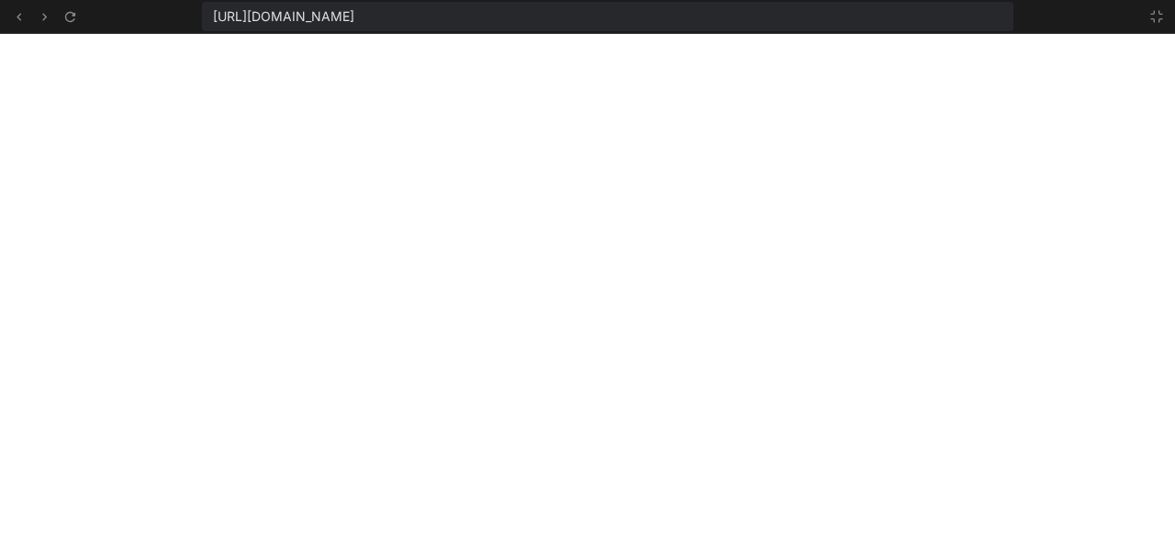
click at [354, 10] on span "[URL][DOMAIN_NAME]" at bounding box center [283, 16] width 141 height 18
drag, startPoint x: 766, startPoint y: 15, endPoint x: 171, endPoint y: 17, distance: 594.8
click at [171, 17] on div "[URL][DOMAIN_NAME]" at bounding box center [587, 17] width 1175 height 34
copy span "[URL][DOMAIN_NAME]"
